Goal: Book appointment/travel/reservation

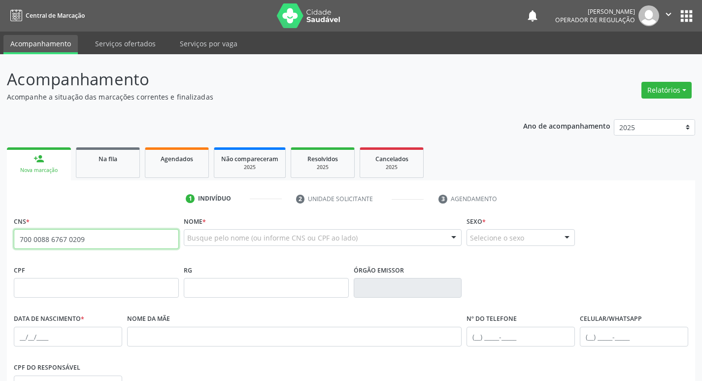
click at [114, 234] on input "700 0088 6767 0209" at bounding box center [96, 239] width 165 height 20
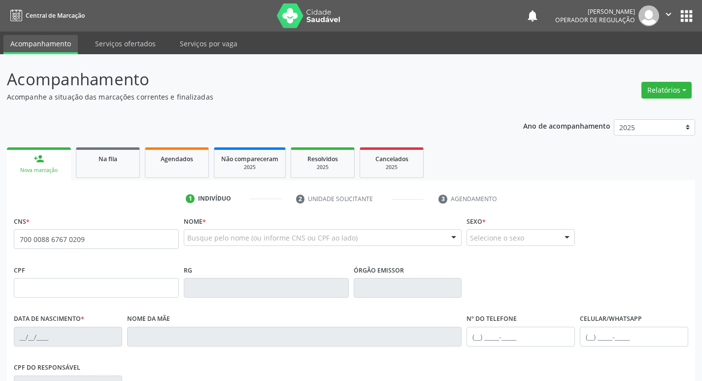
type input "700 0088 6767 0209"
type input "170.700.304-10"
type input "22/02/2020"
type input "Viviane da Silva Santos"
type input "(83) 99178-1784"
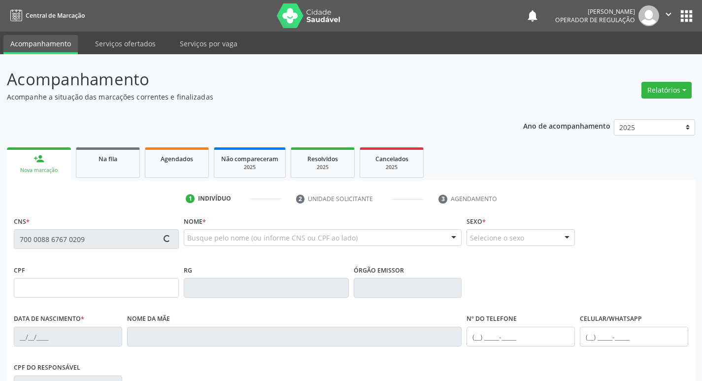
type input "(83) 99178-1784"
type input "125.230.274-61"
type input "S/N"
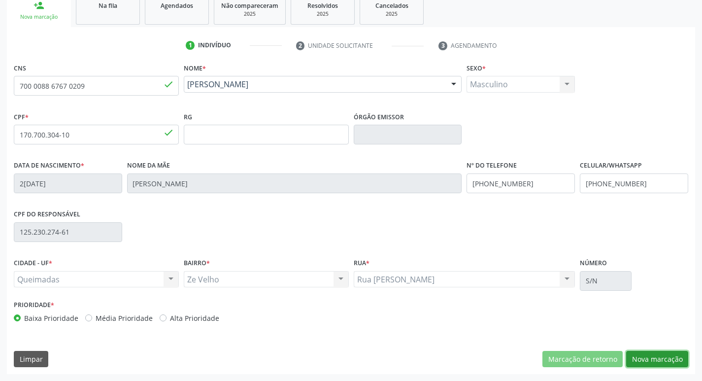
click at [645, 364] on button "Nova marcação" at bounding box center [658, 359] width 62 height 17
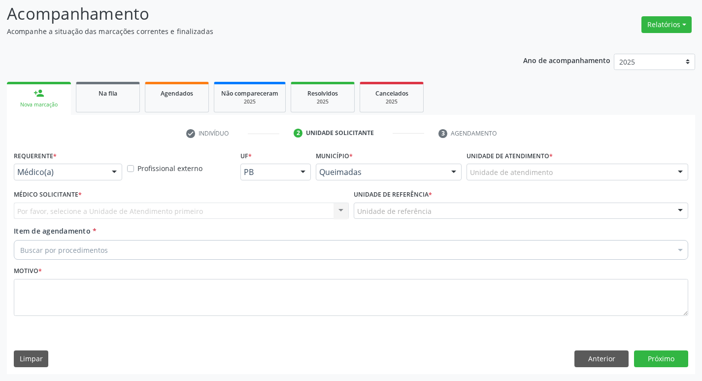
scroll to position [66, 0]
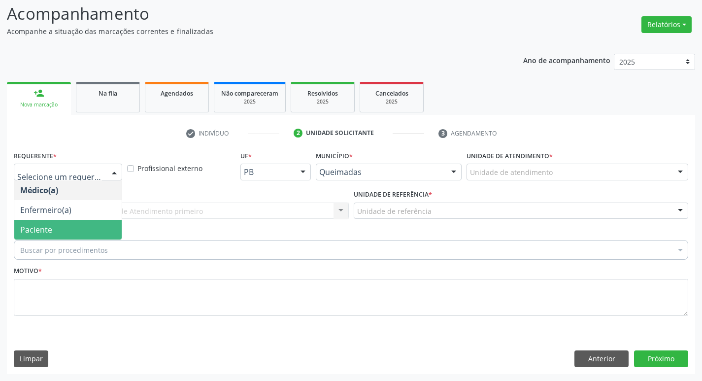
click at [81, 223] on span "Paciente" at bounding box center [67, 230] width 107 height 20
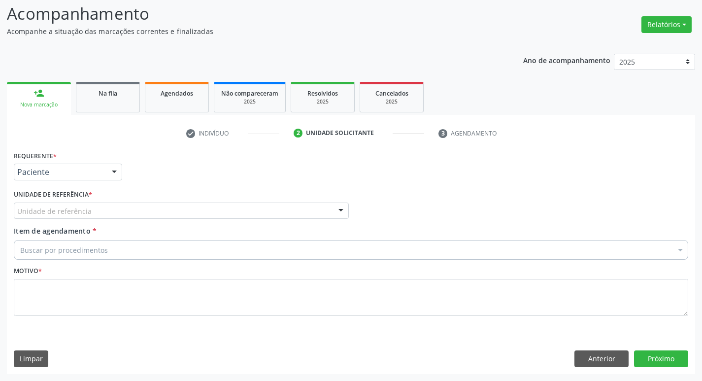
click at [90, 214] on div "Unidade de referência" at bounding box center [181, 211] width 335 height 17
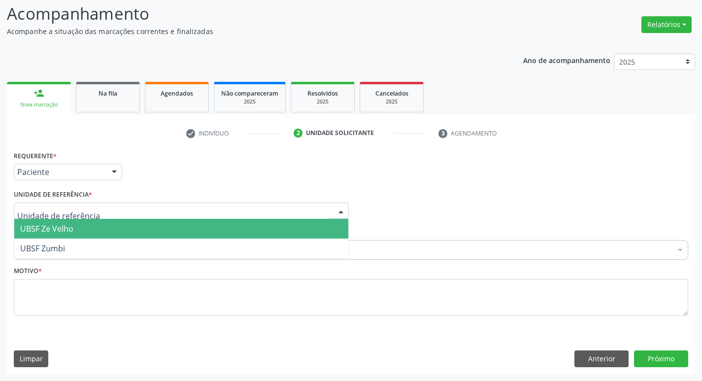
type input "Z"
click at [93, 231] on span "UBSF Ze Velho" at bounding box center [181, 229] width 334 height 20
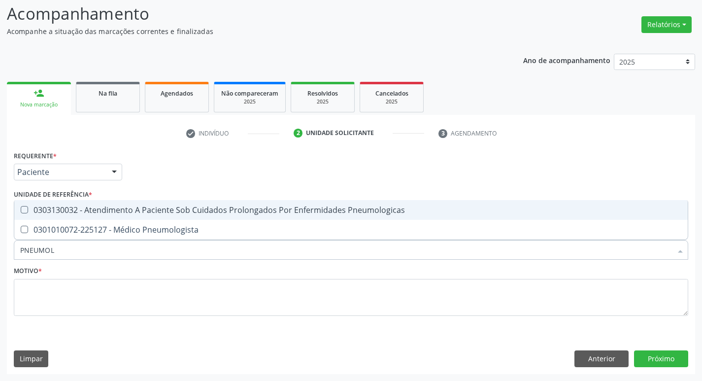
type input "PNEUMOLO"
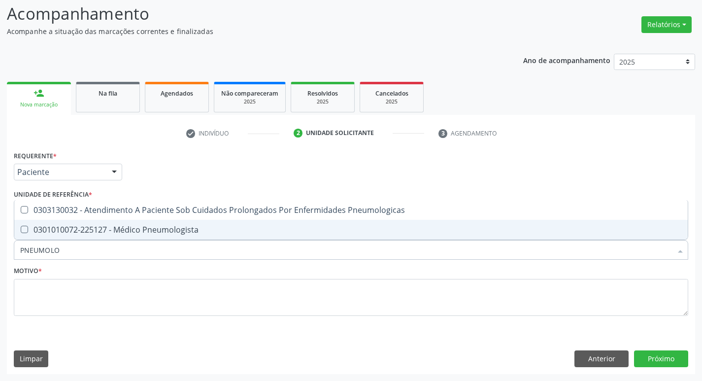
click at [104, 227] on div "0301010072-225127 - Médico Pneumologista" at bounding box center [351, 230] width 662 height 8
checkbox Pneumologista "true"
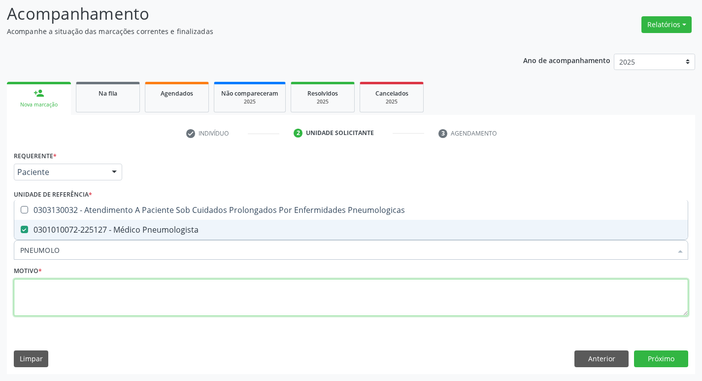
click at [107, 281] on textarea at bounding box center [351, 297] width 675 height 37
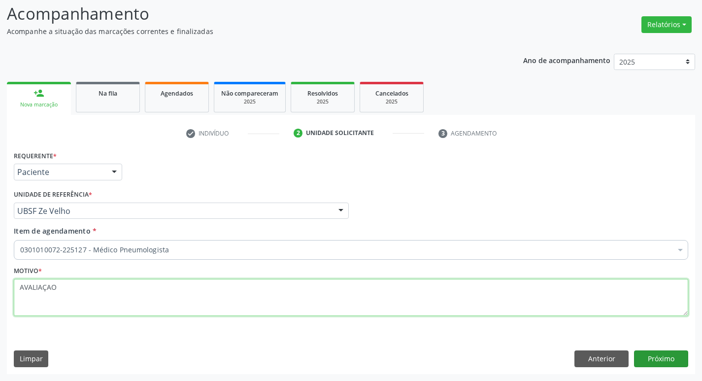
type textarea "AVALIAÇAO"
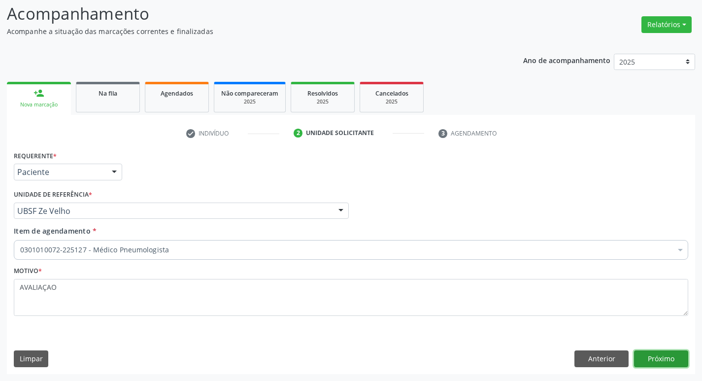
click at [654, 358] on button "Próximo" at bounding box center [661, 359] width 54 height 17
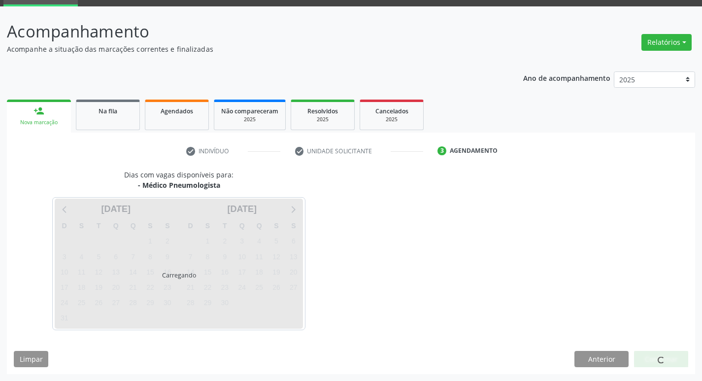
scroll to position [48, 0]
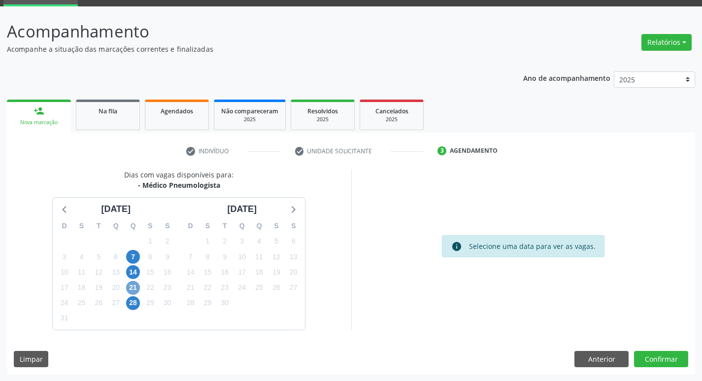
click at [136, 291] on span "21" at bounding box center [133, 288] width 14 height 14
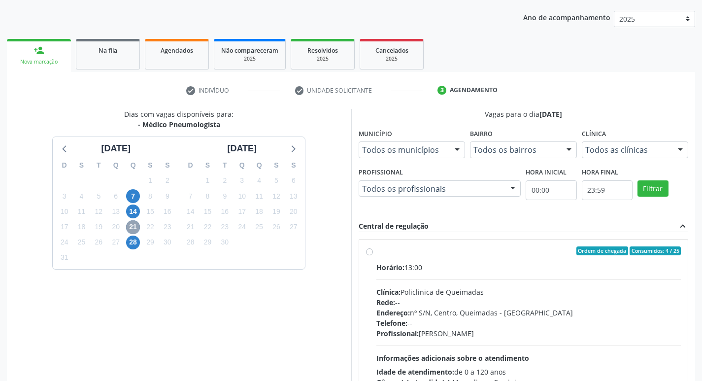
scroll to position [190, 0]
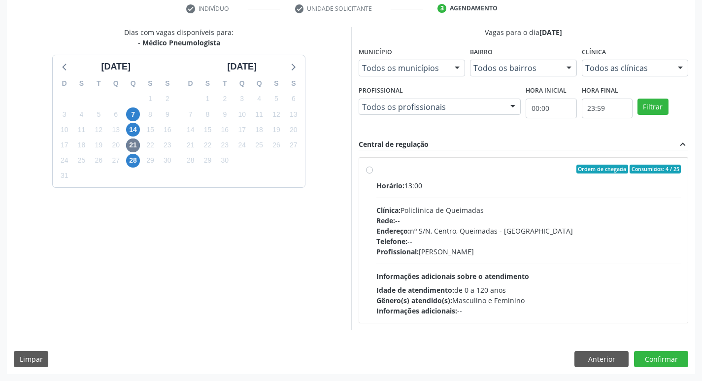
click at [527, 307] on div "Informações adicionais: --" at bounding box center [529, 311] width 305 height 10
click at [373, 174] on input "Ordem de chegada Consumidos: 4 / 25 Horário: 13:00 Clínica: Policlinica de Quei…" at bounding box center [369, 169] width 7 height 9
radio input "true"
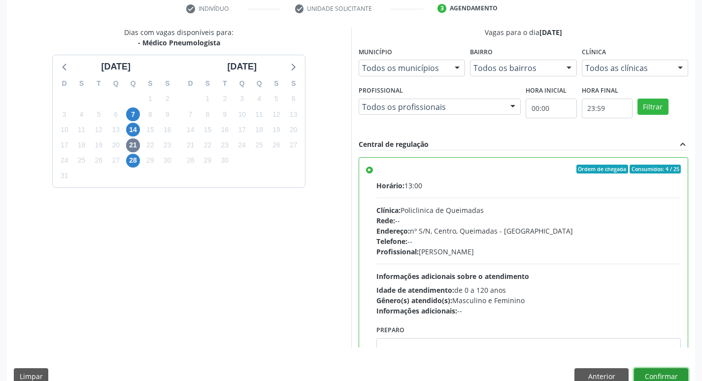
click at [660, 380] on button "Confirmar" at bounding box center [661, 376] width 54 height 17
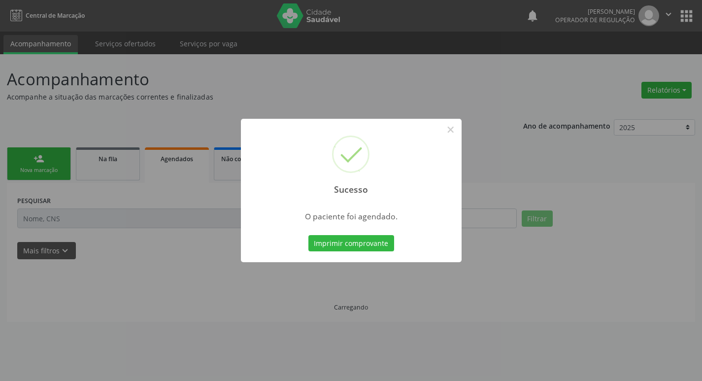
scroll to position [0, 0]
click at [392, 247] on button "Imprimir comprovante" at bounding box center [355, 243] width 86 height 17
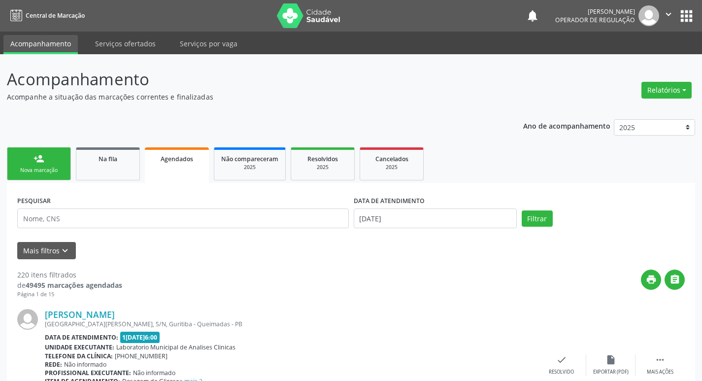
click at [55, 168] on div "Nova marcação" at bounding box center [38, 170] width 49 height 7
